Goal: Task Accomplishment & Management: Manage account settings

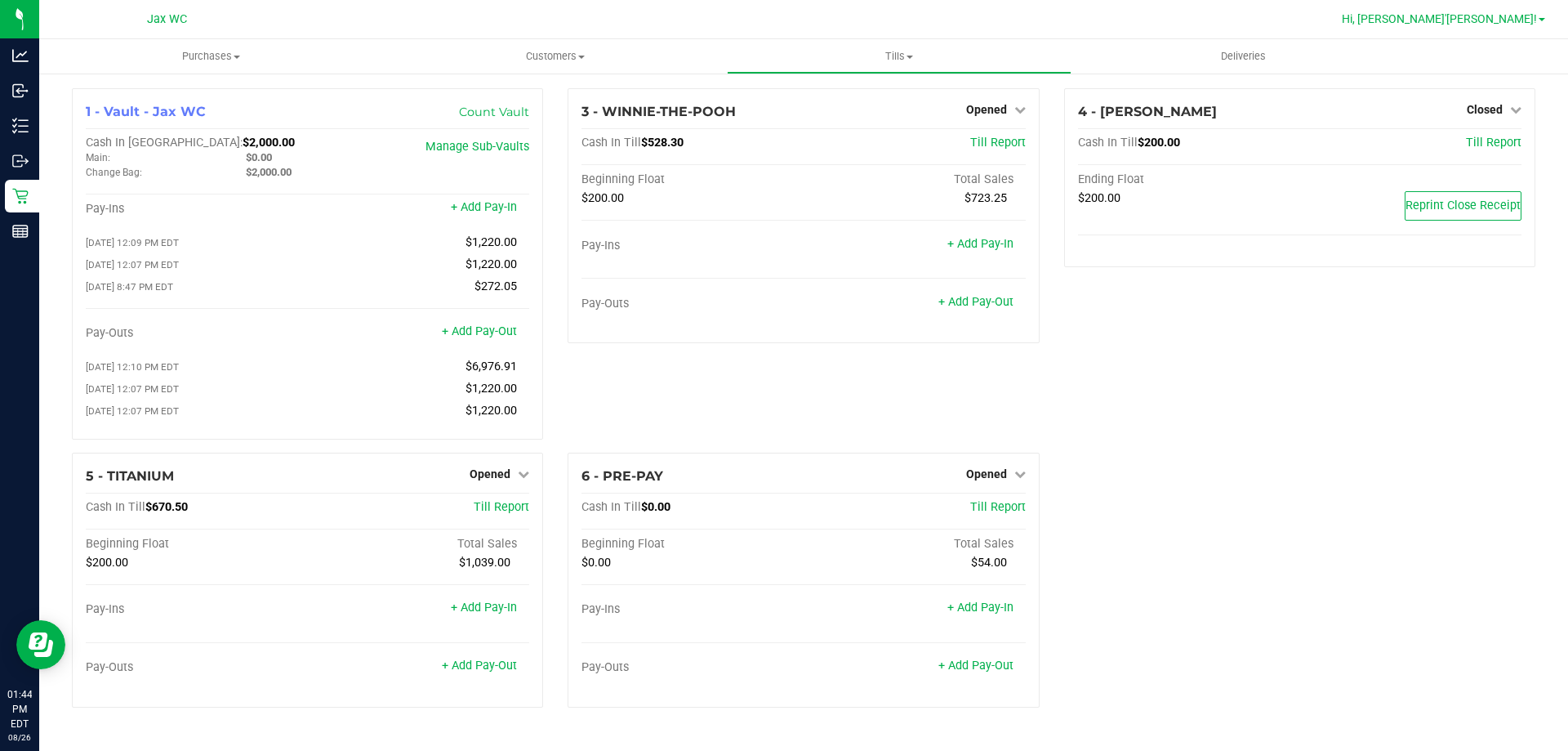
click at [1518, 27] on link "Hi, [PERSON_NAME]'[PERSON_NAME]!" at bounding box center [1443, 19] width 217 height 17
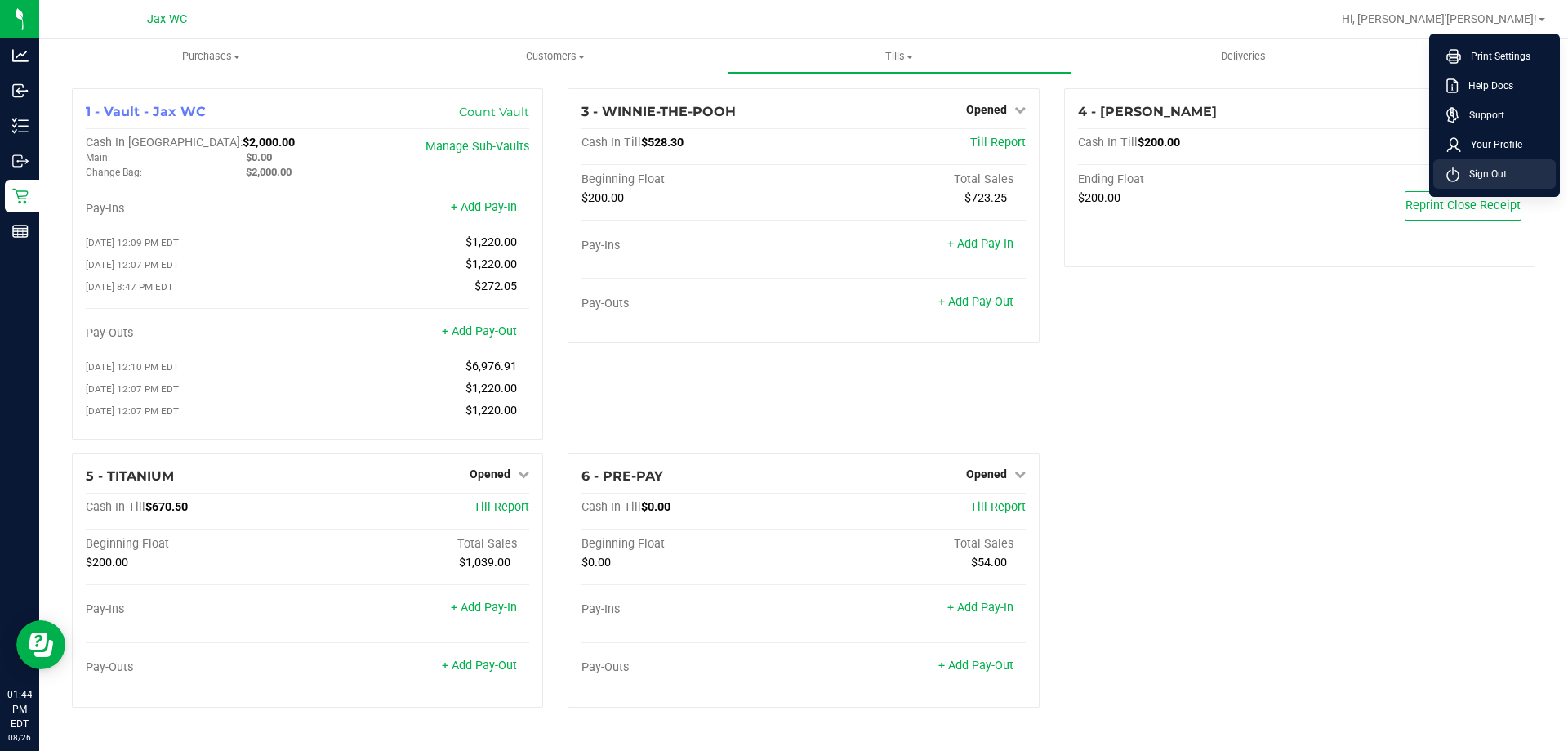
click at [1514, 176] on li "Sign Out" at bounding box center [1494, 173] width 123 height 29
